Goal: Task Accomplishment & Management: Use online tool/utility

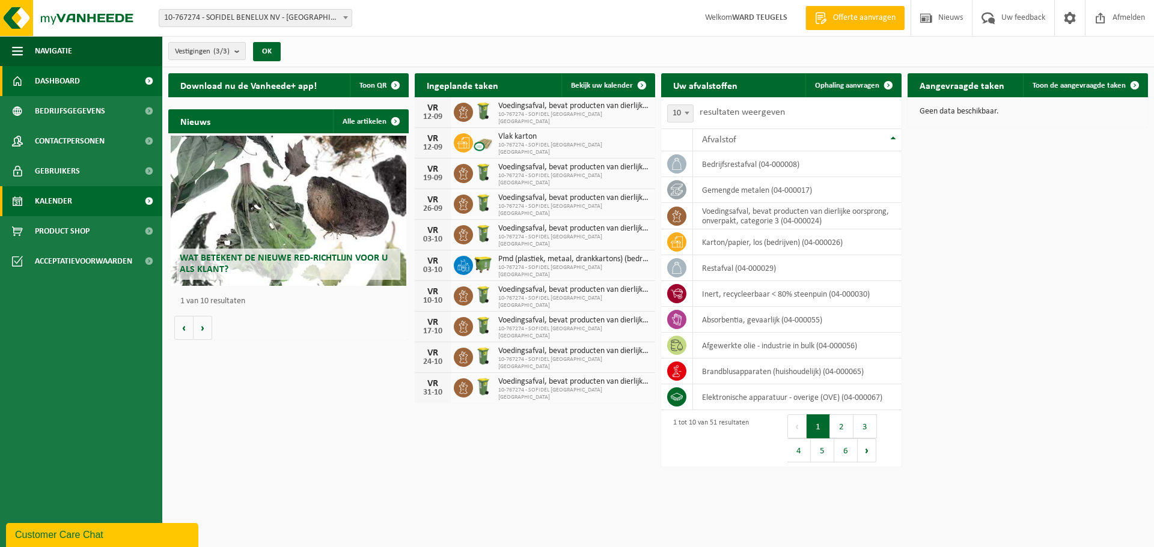
click at [67, 197] on span "Kalender" at bounding box center [53, 201] width 37 height 30
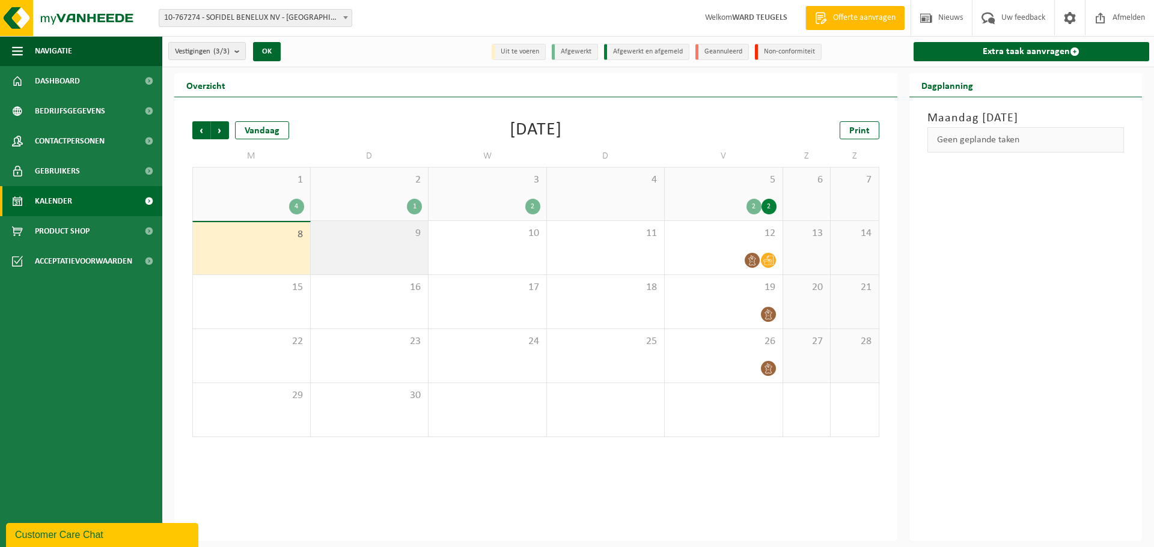
click at [380, 229] on span "9" at bounding box center [370, 233] width 106 height 13
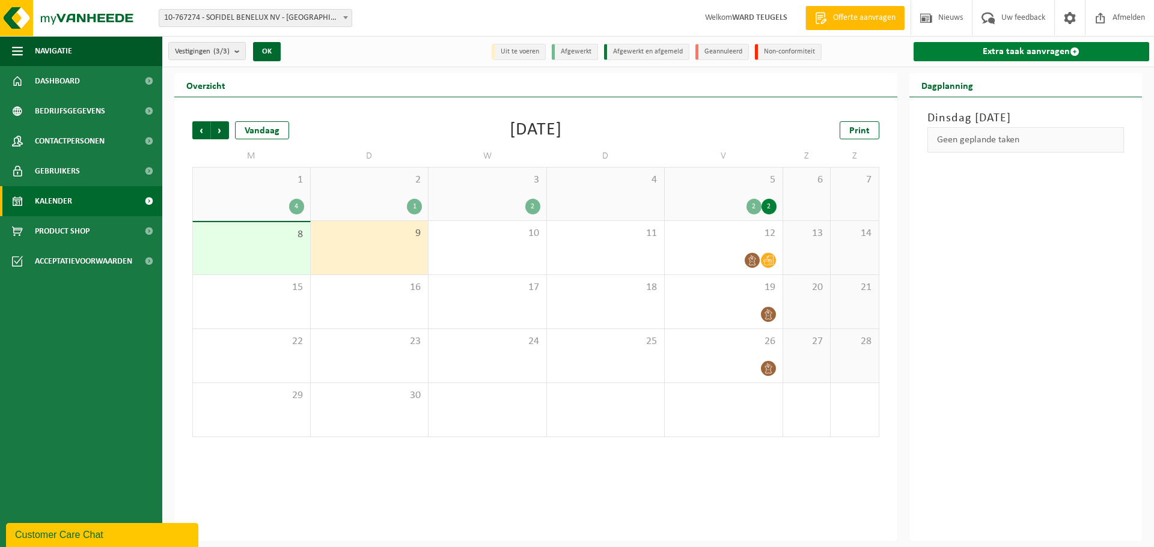
click at [997, 49] on link "Extra taak aanvragen" at bounding box center [1031, 51] width 236 height 19
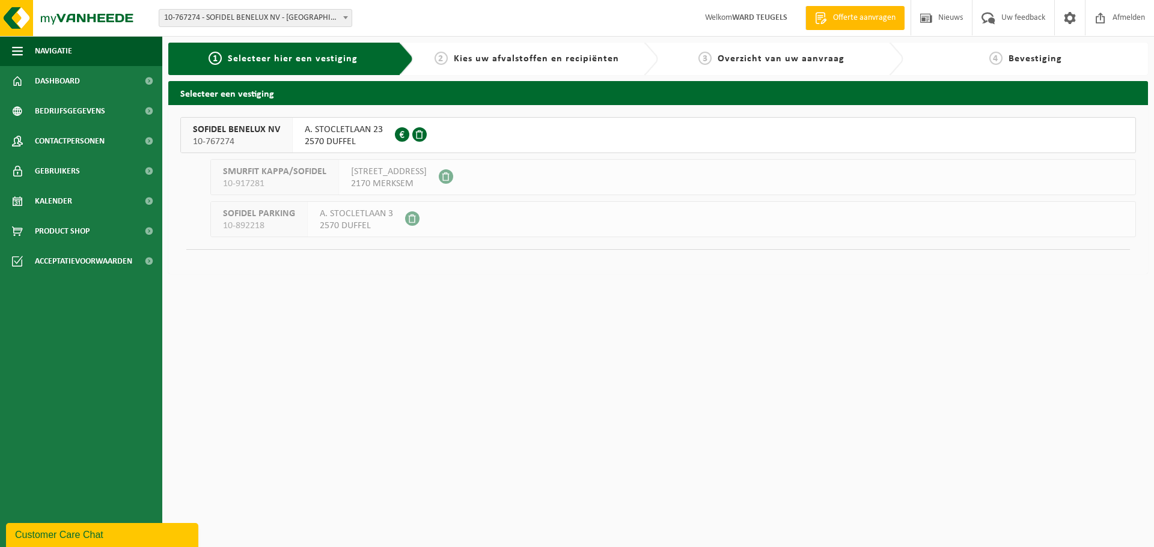
click at [237, 138] on span "10-767274" at bounding box center [236, 142] width 87 height 12
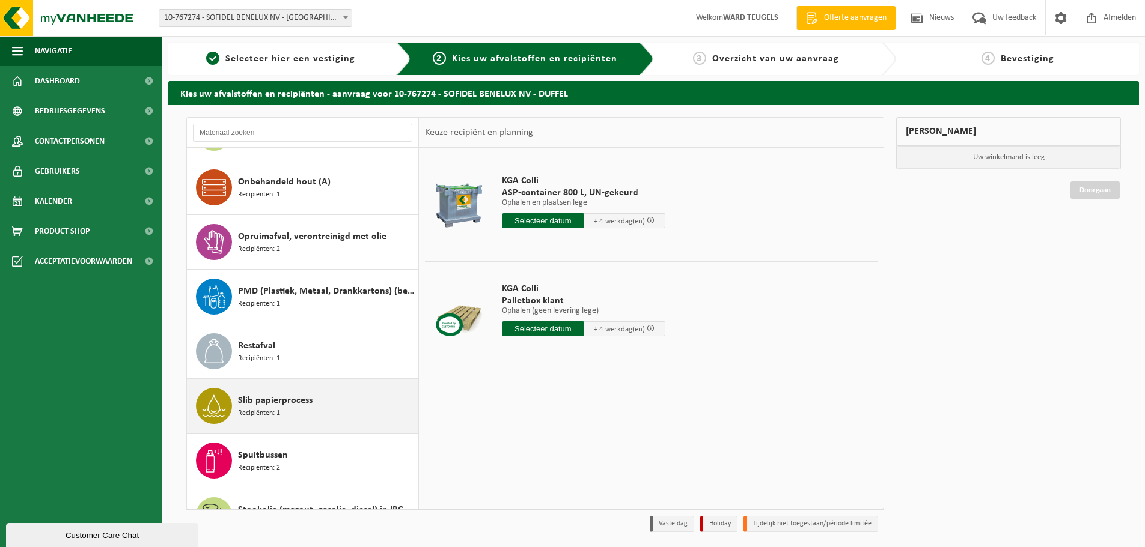
click at [254, 402] on span "Slib papierprocess" at bounding box center [275, 401] width 75 height 14
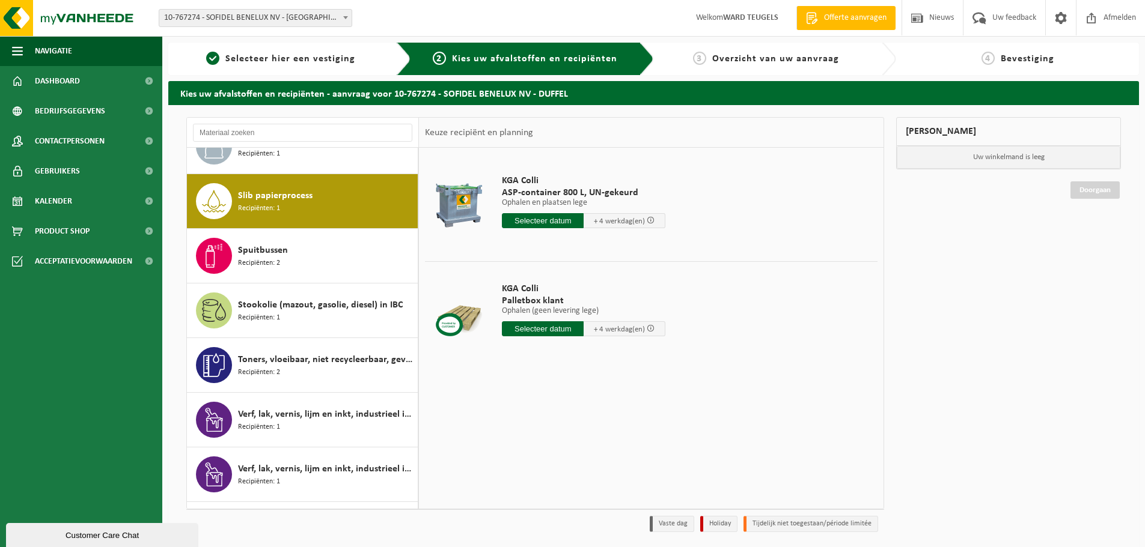
scroll to position [1914, 0]
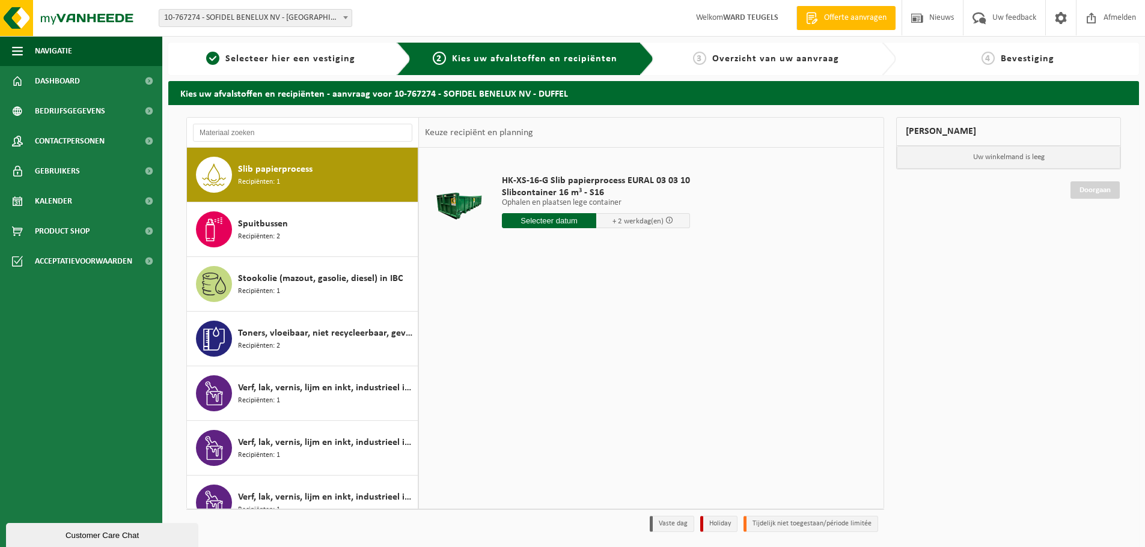
click at [552, 212] on div "HK-XS-16-G Slib papierprocess EURAL 03 03 10 Slibcontainer 16 m³ - S16 Ophalen …" at bounding box center [596, 205] width 200 height 84
click at [555, 218] on input "text" at bounding box center [549, 220] width 94 height 15
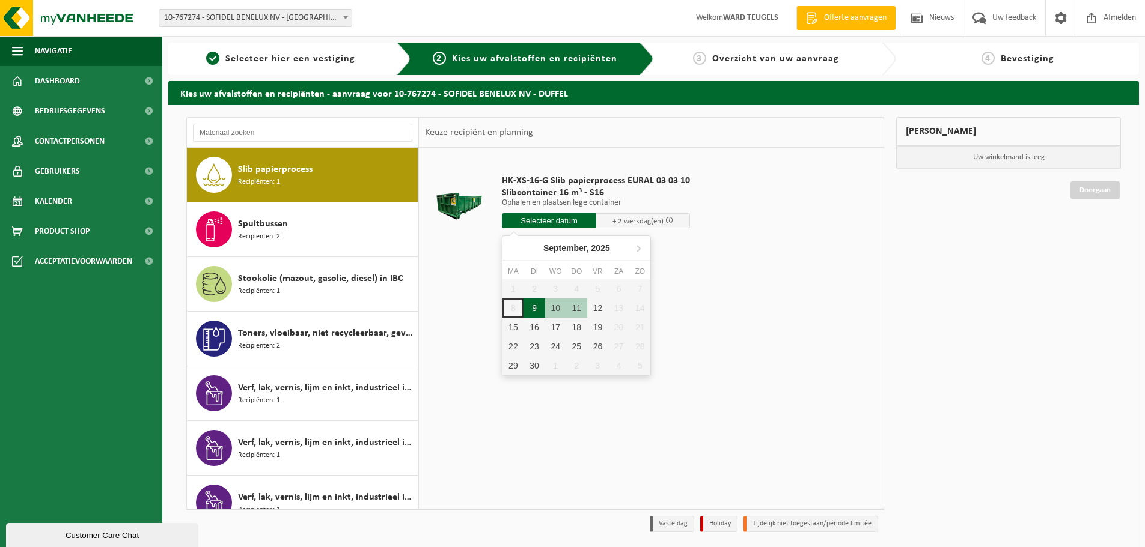
click at [533, 306] on div "9" at bounding box center [533, 308] width 21 height 19
type input "Van 2025-09-09"
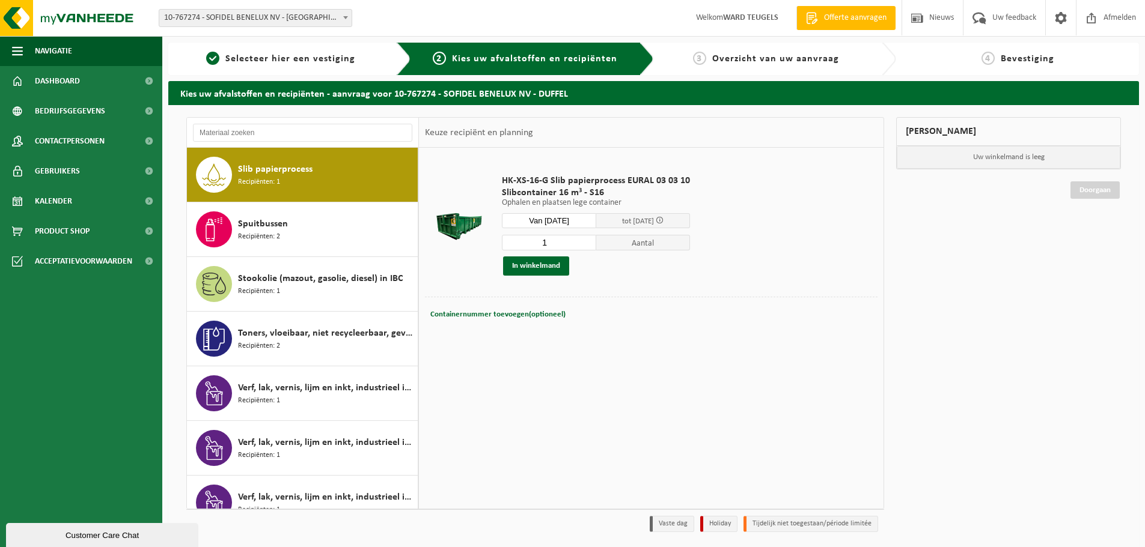
drag, startPoint x: 517, startPoint y: 245, endPoint x: 510, endPoint y: 246, distance: 7.9
click at [510, 246] on input "1" at bounding box center [549, 243] width 94 height 16
type input "2"
click at [531, 266] on button "In winkelmand" at bounding box center [536, 266] width 66 height 19
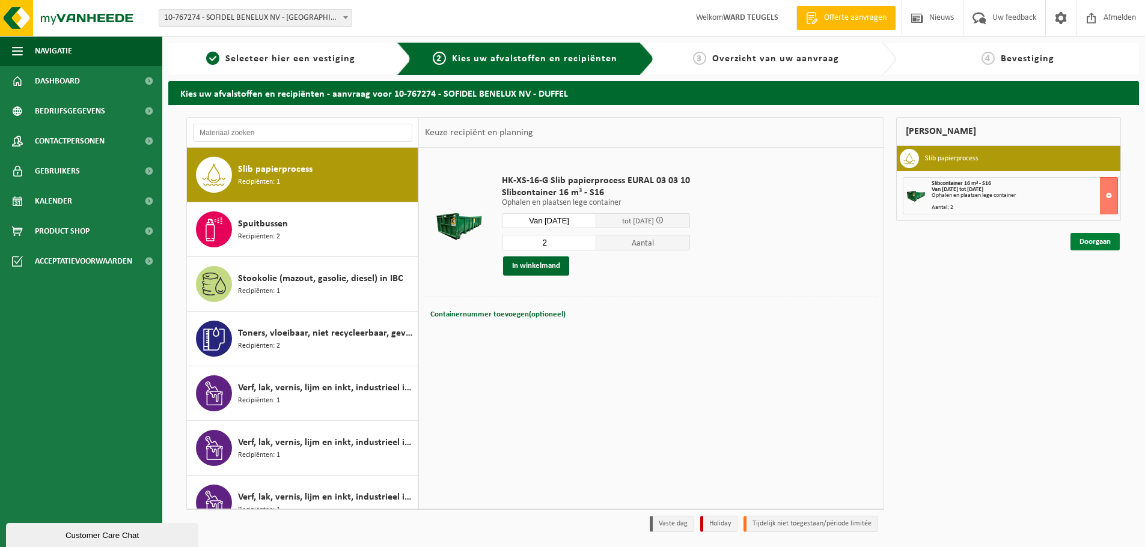
click at [1098, 244] on link "Doorgaan" at bounding box center [1094, 241] width 49 height 17
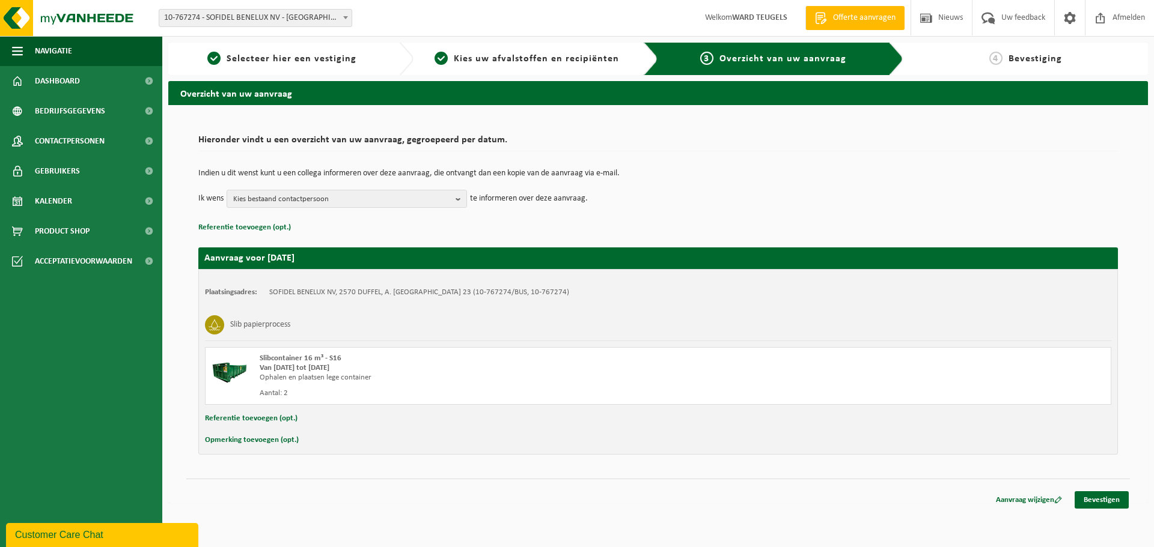
click at [249, 436] on button "Opmerking toevoegen (opt.)" at bounding box center [252, 441] width 94 height 16
drag, startPoint x: 303, startPoint y: 443, endPoint x: 375, endPoint y: 361, distance: 109.0
click at [308, 440] on input "text" at bounding box center [681, 442] width 835 height 18
type input "graag eerste werk aub?"
click at [1104, 505] on link "Bevestigen" at bounding box center [1101, 502] width 54 height 17
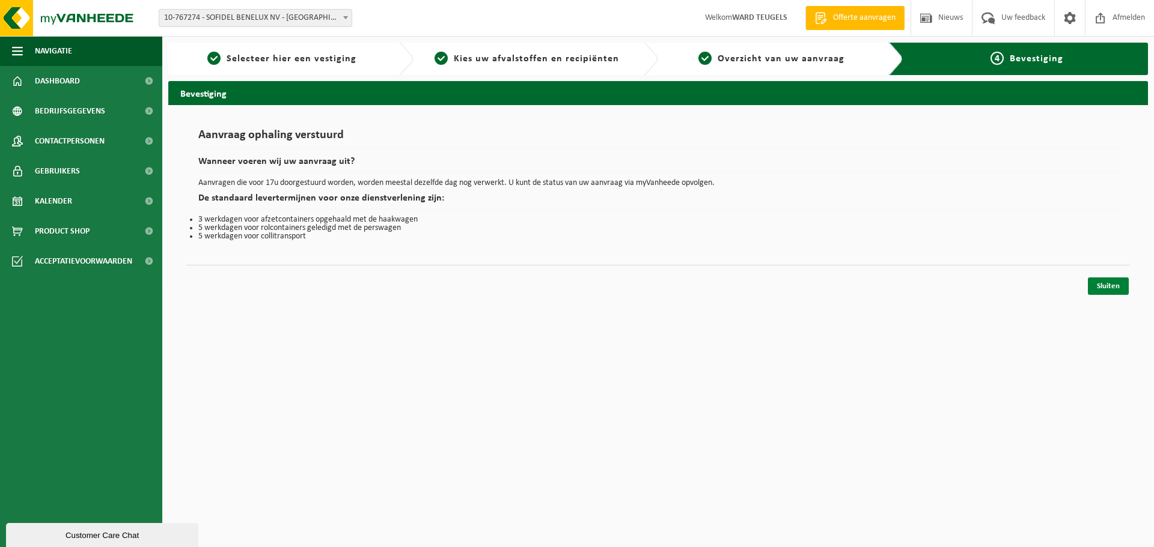
click at [1113, 283] on link "Sluiten" at bounding box center [1108, 286] width 41 height 17
